Goal: Navigation & Orientation: Find specific page/section

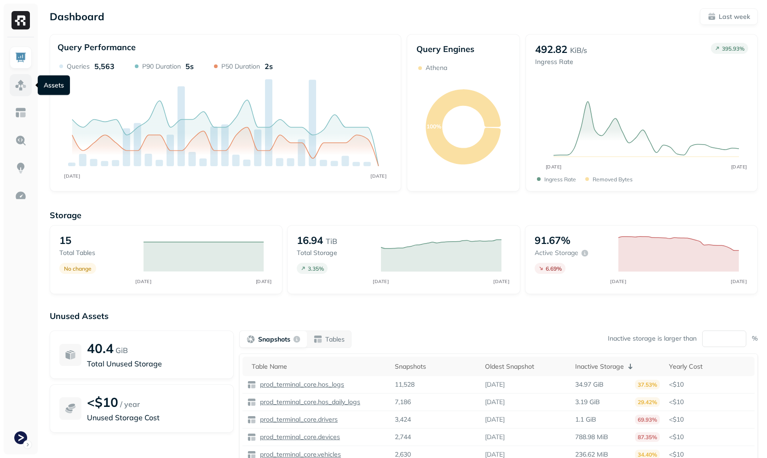
click at [21, 85] on img at bounding box center [21, 85] width 12 height 12
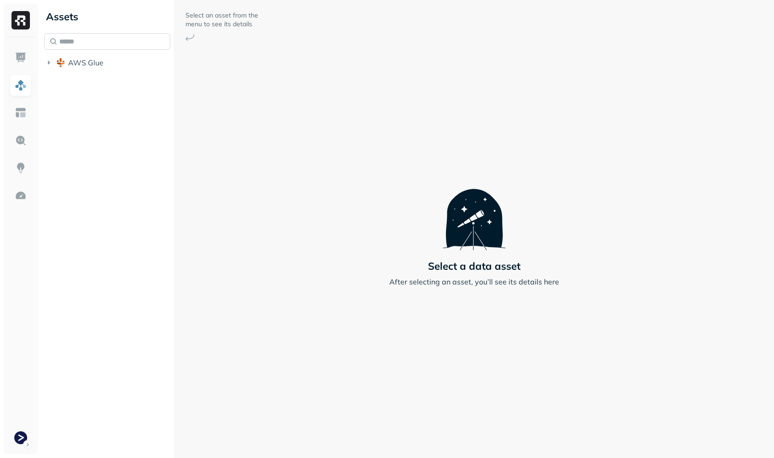
click at [94, 49] on input "text" at bounding box center [107, 41] width 126 height 17
click at [93, 66] on span "AWS Glue" at bounding box center [85, 62] width 35 height 9
click at [103, 76] on span "prod_terminal_core" at bounding box center [110, 79] width 67 height 9
click at [106, 94] on p "( 13 )" at bounding box center [106, 97] width 14 height 9
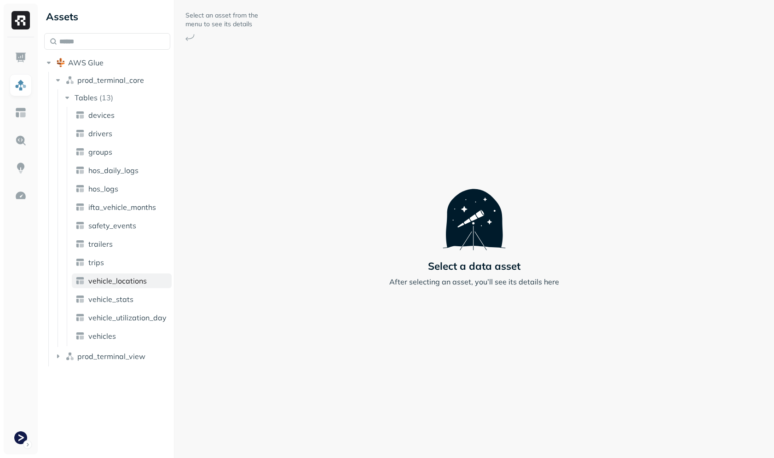
click at [124, 277] on span "vehicle_locations" at bounding box center [117, 280] width 58 height 9
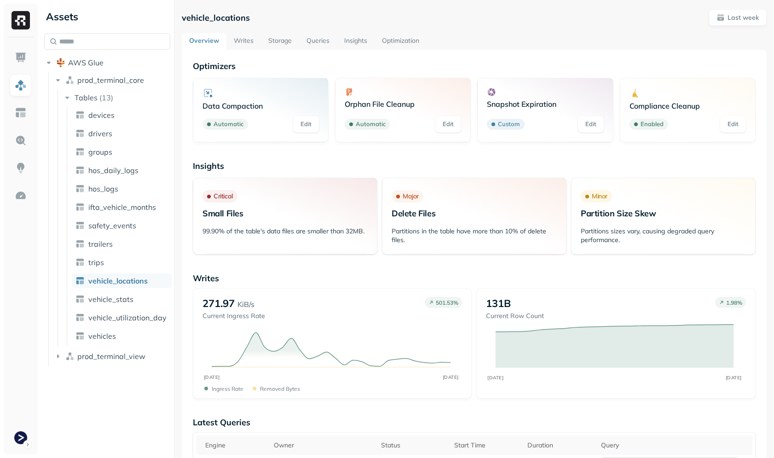
click at [276, 42] on link "Storage" at bounding box center [280, 41] width 38 height 17
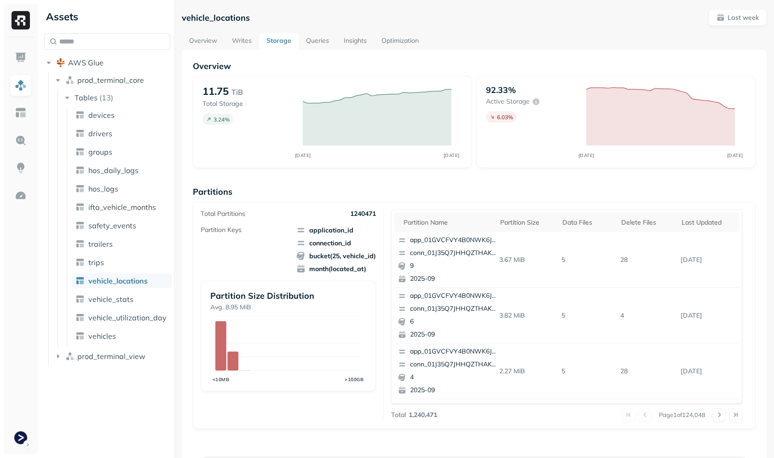
scroll to position [458, 0]
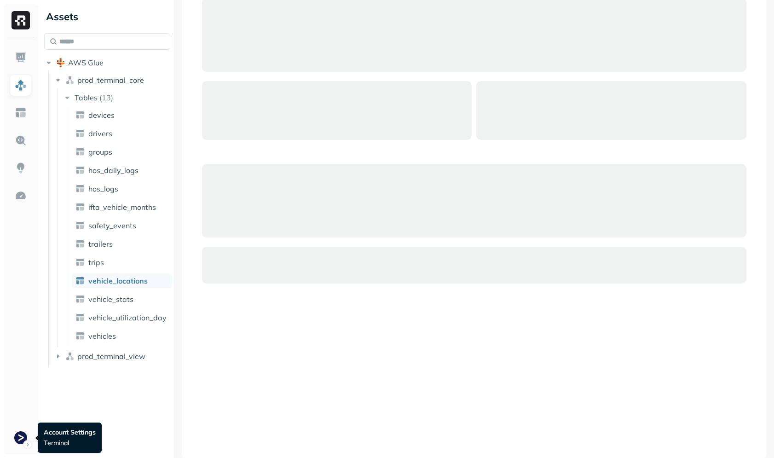
click at [6, 433] on div at bounding box center [21, 245] width 34 height 417
click at [8, 432] on div at bounding box center [21, 245] width 34 height 417
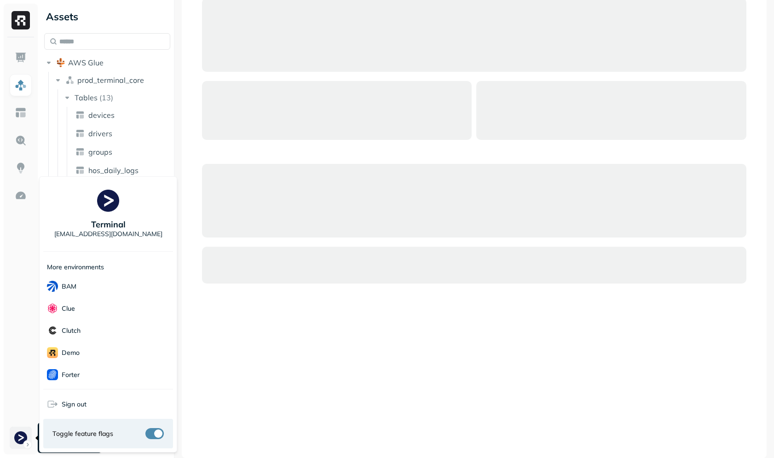
click at [10, 430] on html "Assets AWS Glue prod_terminal_core Tables ( 13 ) devices drivers groups hos_dai…" at bounding box center [387, 229] width 774 height 458
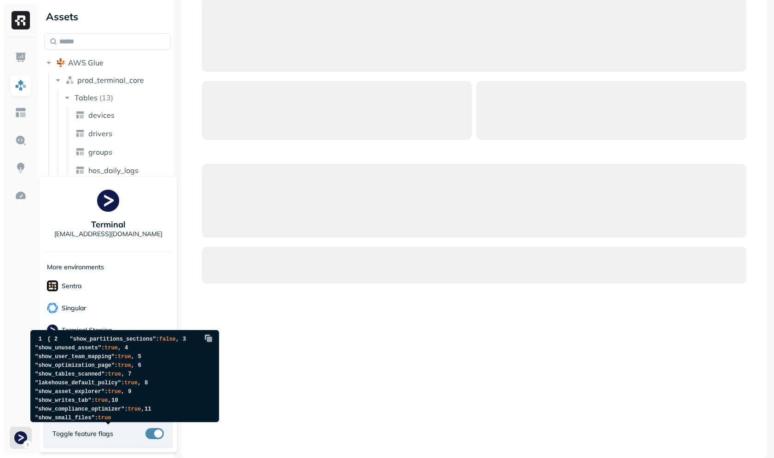
click at [153, 434] on button "button" at bounding box center [154, 433] width 18 height 11
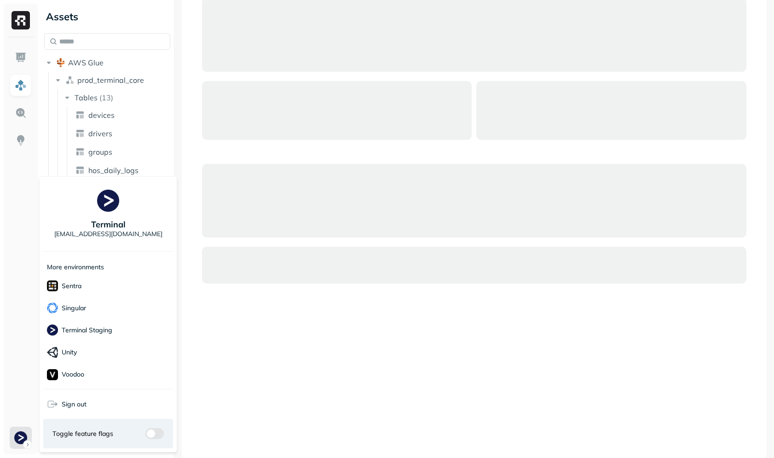
click at [235, 337] on html "Assets AWS Glue prod_terminal_core Tables ( 13 ) devices drivers groups hos_dai…" at bounding box center [387, 229] width 774 height 458
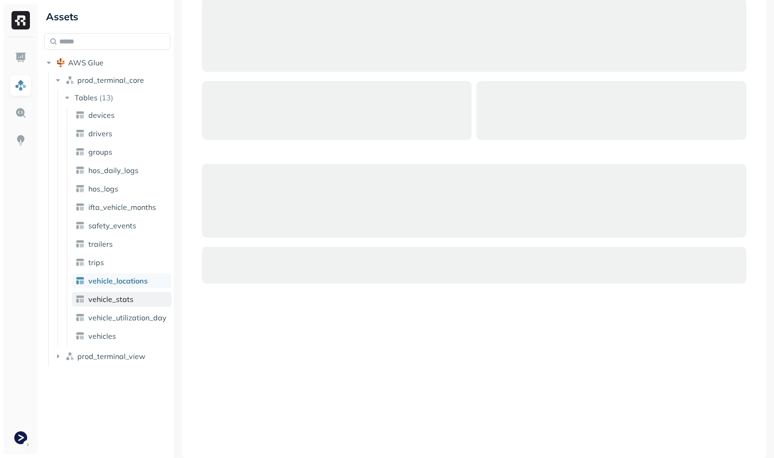
click at [95, 300] on span "vehicle_stats" at bounding box center [110, 298] width 45 height 9
click at [110, 277] on span "vehicle_locations" at bounding box center [117, 280] width 59 height 9
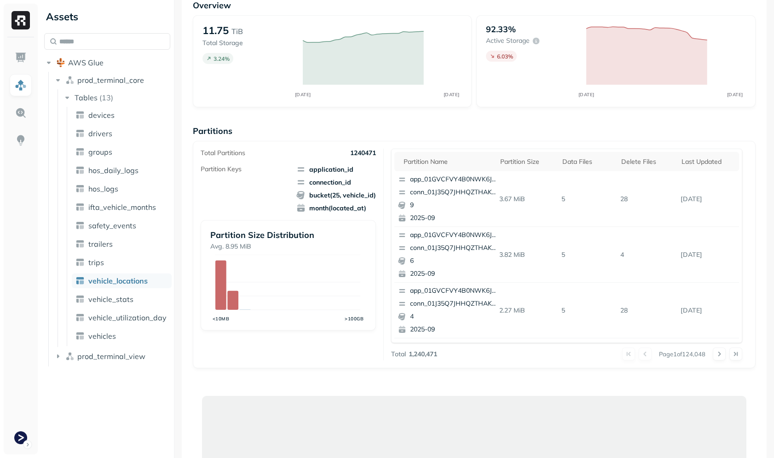
scroll to position [458, 0]
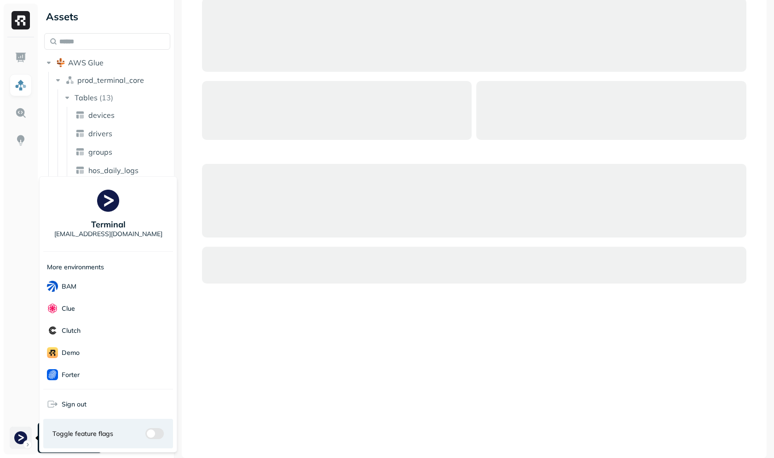
click at [15, 435] on html "Assets AWS Glue prod_terminal_core Tables ( 13 ) devices drivers groups hos_dai…" at bounding box center [387, 229] width 774 height 458
click at [250, 374] on html "Assets AWS Glue prod_terminal_core Tables ( 13 ) devices drivers groups hos_dai…" at bounding box center [387, 229] width 774 height 458
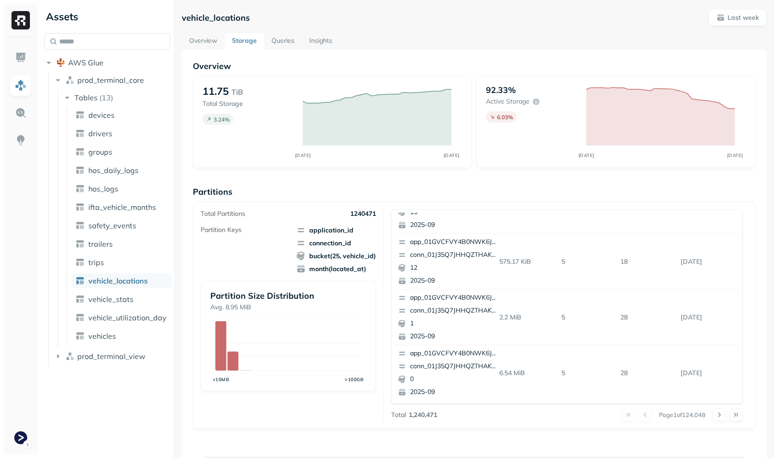
scroll to position [0, 0]
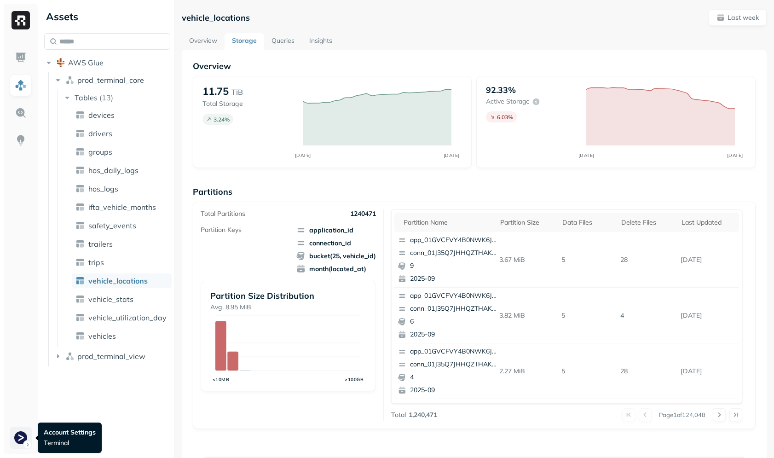
click at [21, 435] on html "Assets AWS Glue prod_terminal_core Tables ( 13 ) devices drivers groups hos_dai…" at bounding box center [387, 229] width 774 height 458
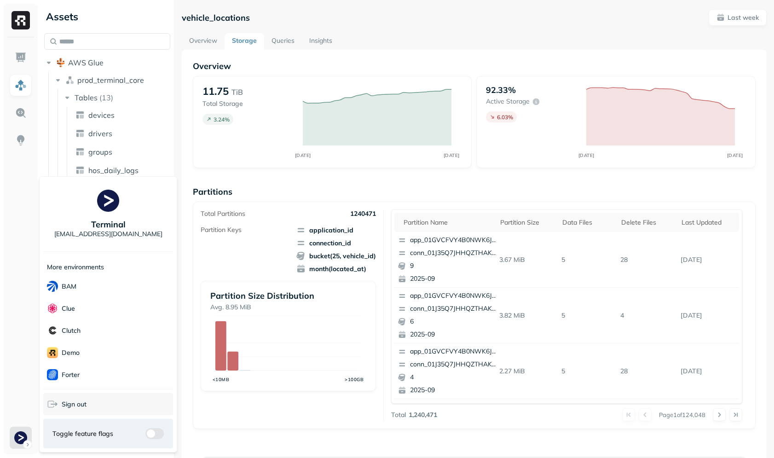
click at [80, 404] on span "Sign out" at bounding box center [74, 404] width 25 height 9
